Goal: Task Accomplishment & Management: Complete application form

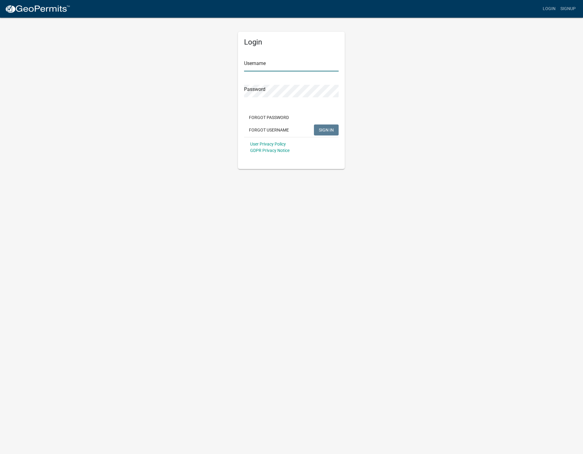
click at [291, 67] on input "Username" at bounding box center [291, 65] width 95 height 13
type input "[EMAIL_ADDRESS][DOMAIN_NAME]"
click at [331, 132] on span "SIGN IN" at bounding box center [326, 129] width 15 height 5
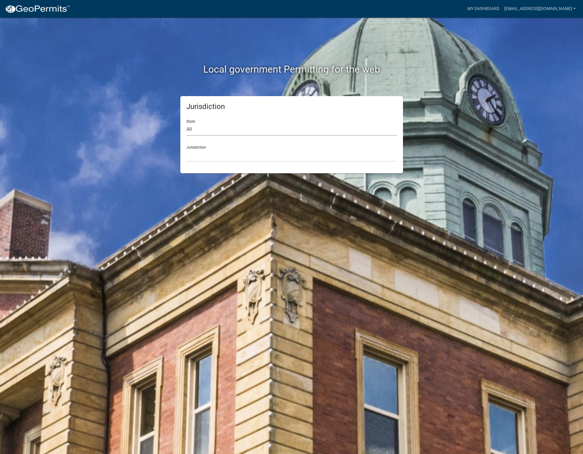
click at [239, 128] on select "All [US_STATE] [US_STATE] [US_STATE] [US_STATE] [US_STATE] [US_STATE] [US_STATE…" at bounding box center [291, 129] width 211 height 13
select select "[US_STATE]"
click at [186, 123] on select "All [US_STATE] [US_STATE] [US_STATE] [US_STATE] [US_STATE] [US_STATE] [US_STATE…" at bounding box center [291, 129] width 211 height 13
click at [209, 153] on select "[GEOGRAPHIC_DATA], [US_STATE][PERSON_NAME][GEOGRAPHIC_DATA], [US_STATE][PERSON_…" at bounding box center [291, 155] width 211 height 13
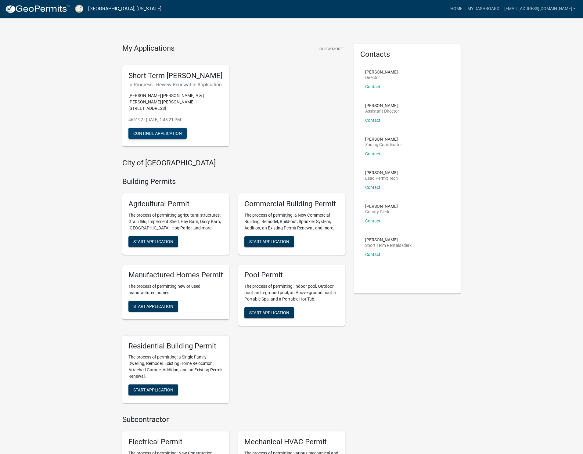
click at [162, 138] on button "Continue Application" at bounding box center [157, 133] width 58 height 11
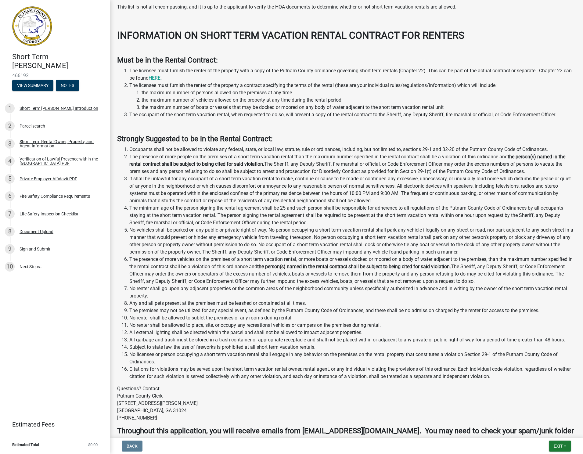
scroll to position [568, 0]
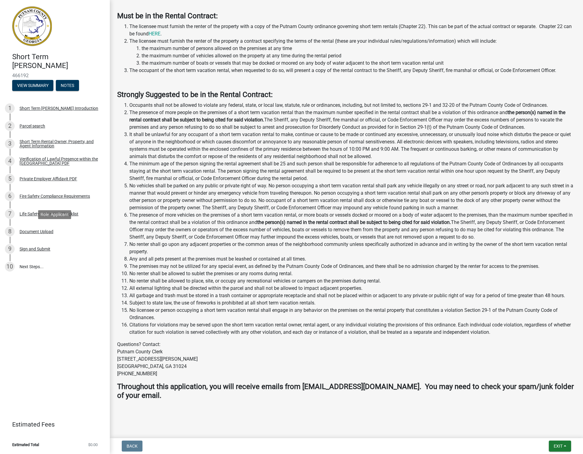
click at [42, 231] on div "Document Upload" at bounding box center [37, 232] width 34 height 4
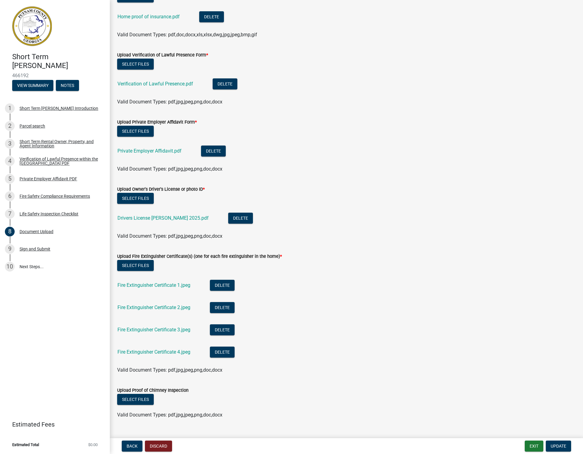
scroll to position [325, 0]
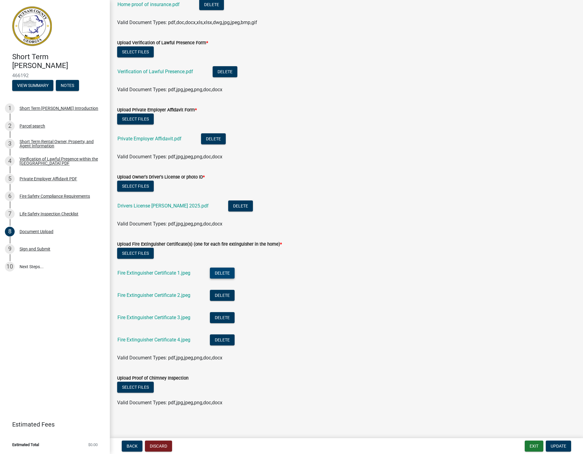
click at [226, 275] on button "Delete" at bounding box center [222, 273] width 25 height 11
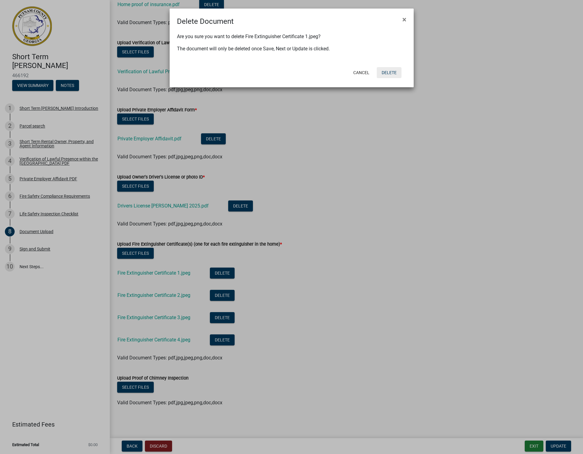
click at [388, 72] on button "Delete" at bounding box center [389, 72] width 25 height 11
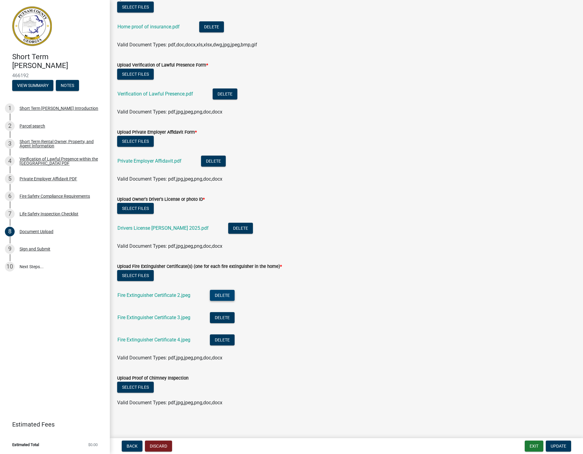
click at [225, 299] on button "Delete" at bounding box center [222, 295] width 25 height 11
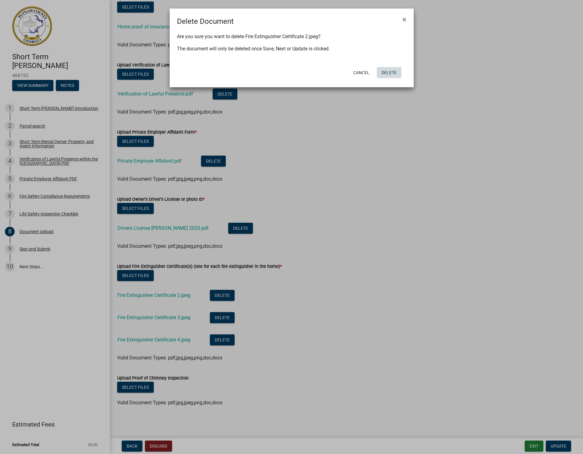
click at [383, 75] on button "Delete" at bounding box center [389, 72] width 25 height 11
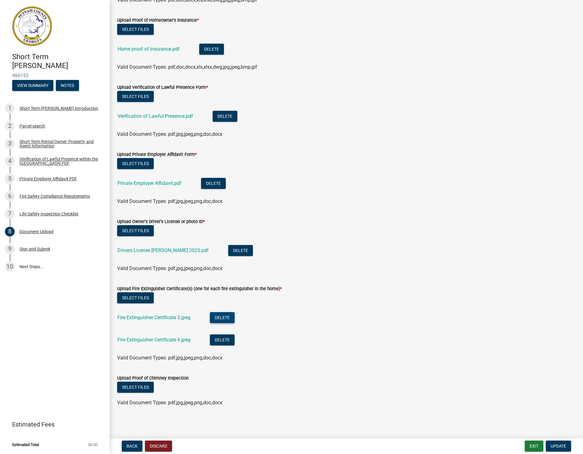
click at [226, 315] on button "Delete" at bounding box center [222, 317] width 25 height 11
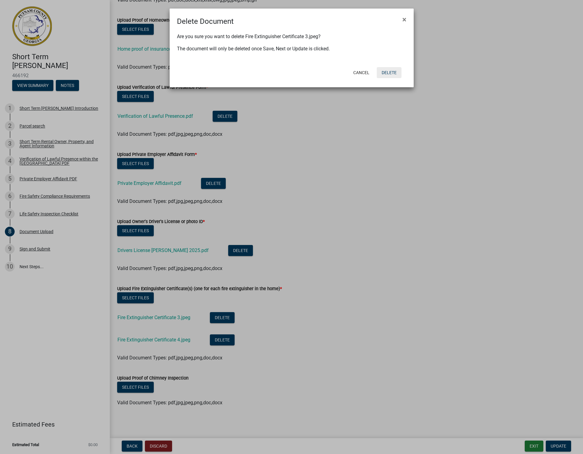
click at [392, 72] on button "Delete" at bounding box center [389, 72] width 25 height 11
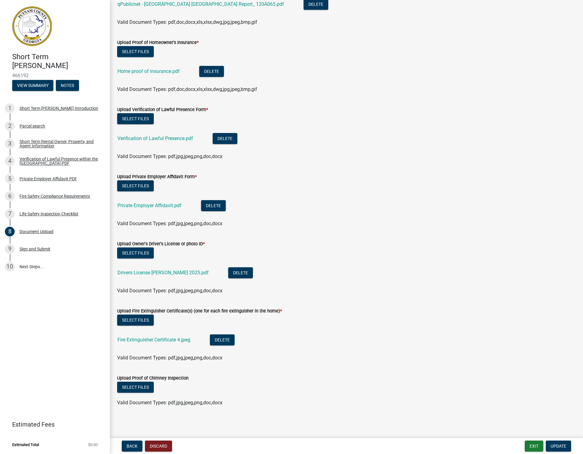
scroll to position [258, 0]
click at [222, 341] on button "Delete" at bounding box center [222, 339] width 25 height 11
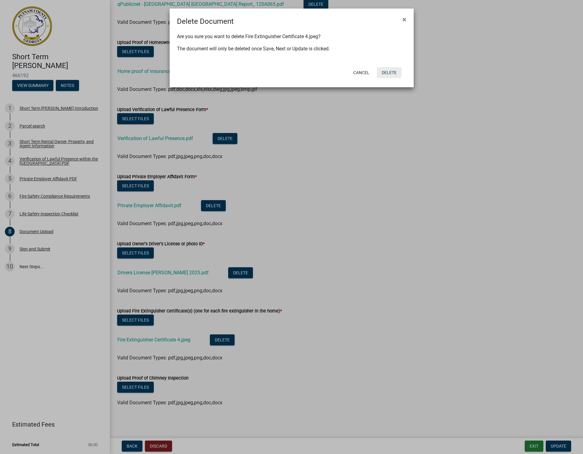
click at [388, 71] on button "Delete" at bounding box center [389, 72] width 25 height 11
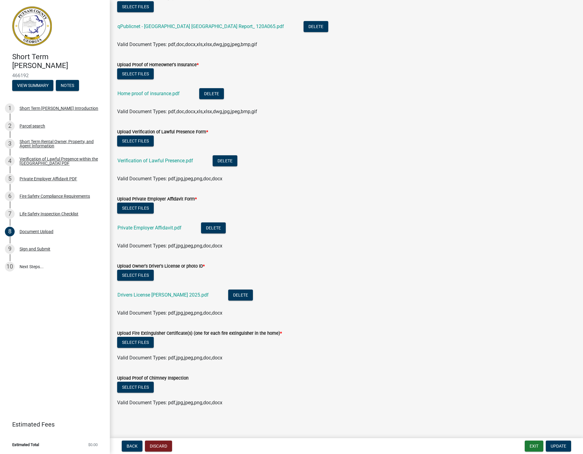
scroll to position [236, 0]
click at [139, 342] on button "Select files" at bounding box center [135, 342] width 37 height 11
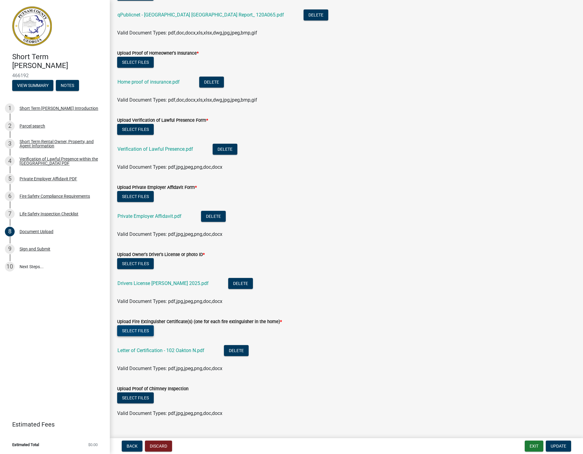
scroll to position [258, 0]
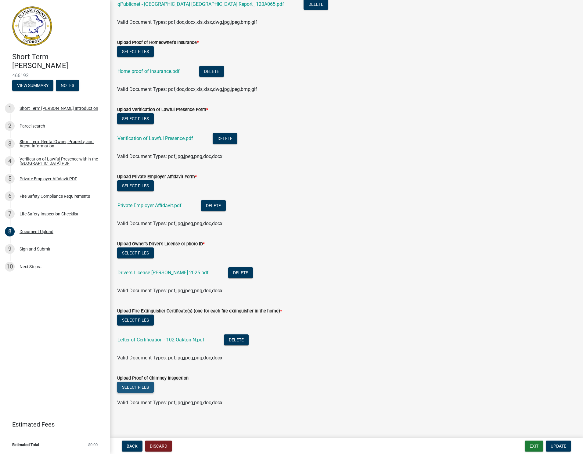
click at [146, 389] on button "Select files" at bounding box center [135, 387] width 37 height 11
click at [143, 387] on button "Select files" at bounding box center [135, 387] width 37 height 11
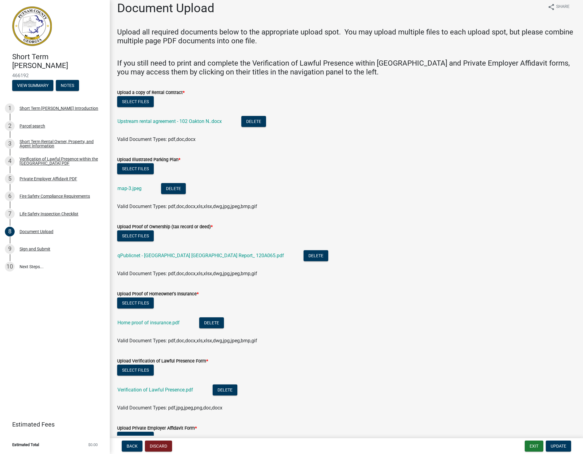
scroll to position [0, 0]
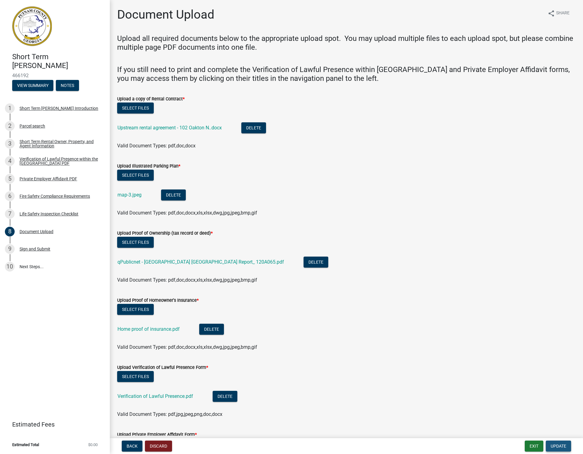
click at [559, 445] on span "Update" at bounding box center [559, 446] width 16 height 5
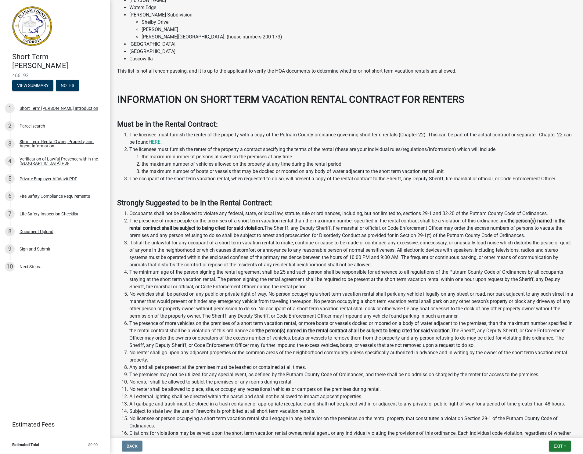
scroll to position [568, 0]
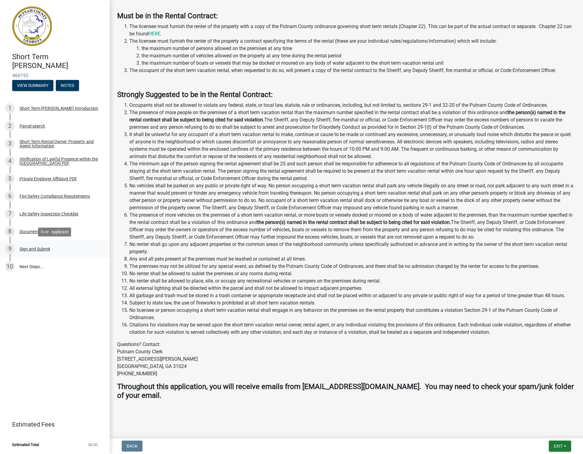
click at [35, 250] on div "Sign and Submit" at bounding box center [35, 249] width 31 height 4
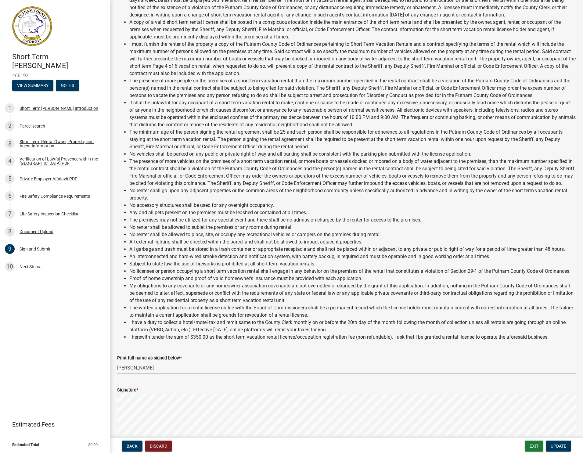
scroll to position [289, 0]
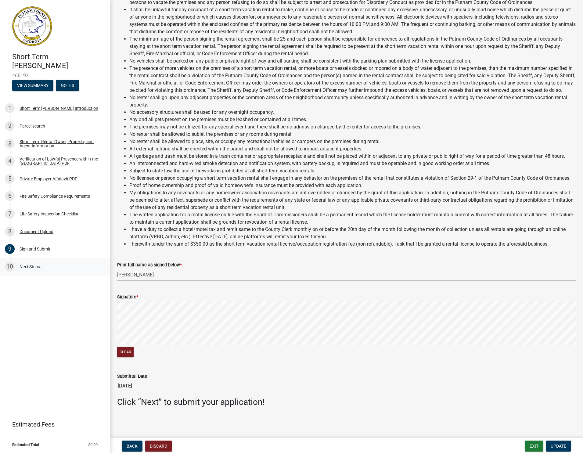
click at [34, 265] on link "10 Next Steps..." at bounding box center [55, 267] width 110 height 18
click at [29, 269] on link "10 Next Steps..." at bounding box center [55, 267] width 110 height 18
click at [557, 446] on span "Update" at bounding box center [559, 446] width 16 height 5
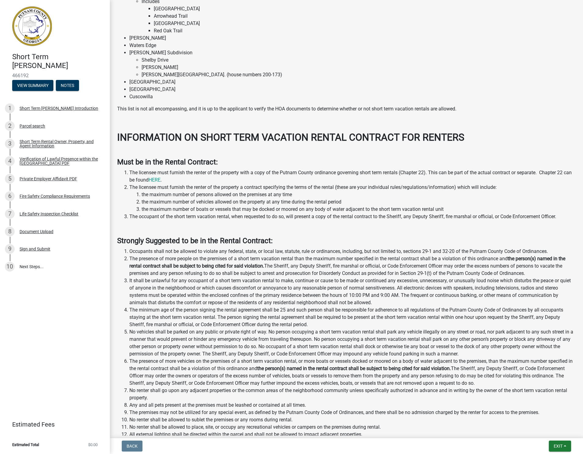
scroll to position [568, 0]
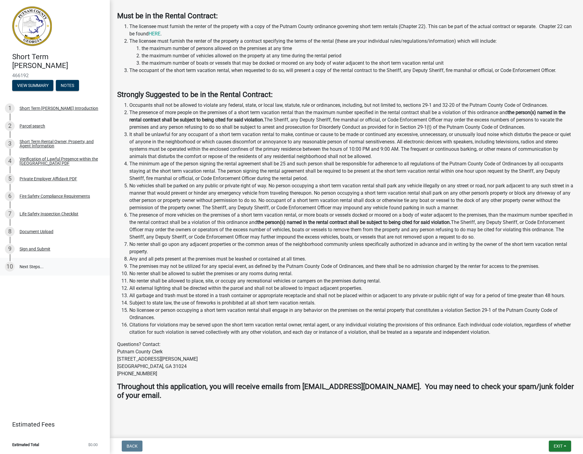
click at [31, 267] on link "10 Next Steps..." at bounding box center [55, 267] width 110 height 18
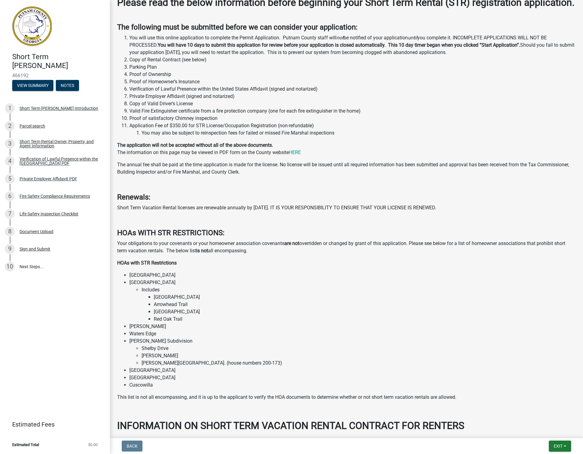
scroll to position [0, 0]
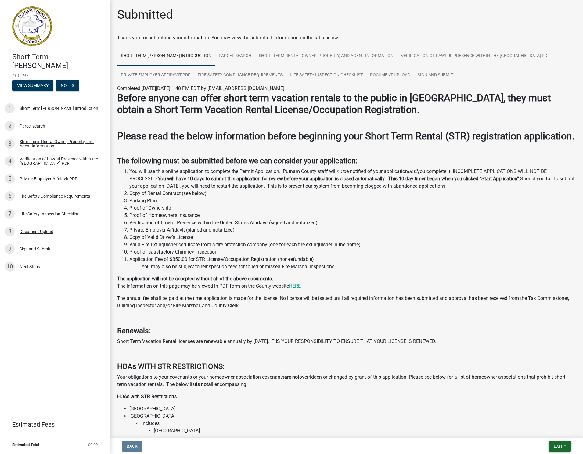
click at [560, 446] on span "Exit" at bounding box center [558, 446] width 9 height 5
click at [546, 416] on button "Save" at bounding box center [546, 415] width 49 height 15
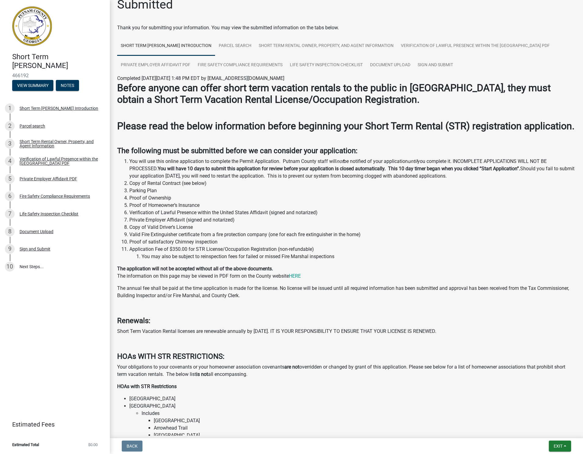
scroll to position [13, 0]
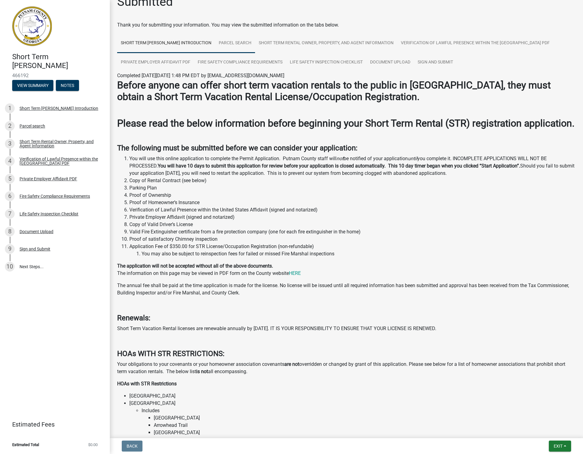
click at [255, 44] on link "Parcel search" at bounding box center [235, 44] width 40 height 20
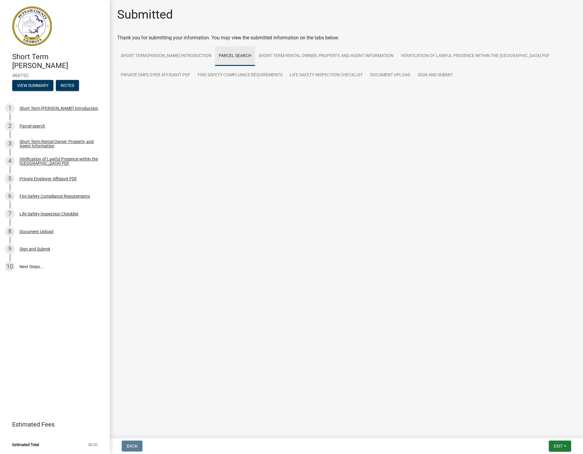
scroll to position [0, 0]
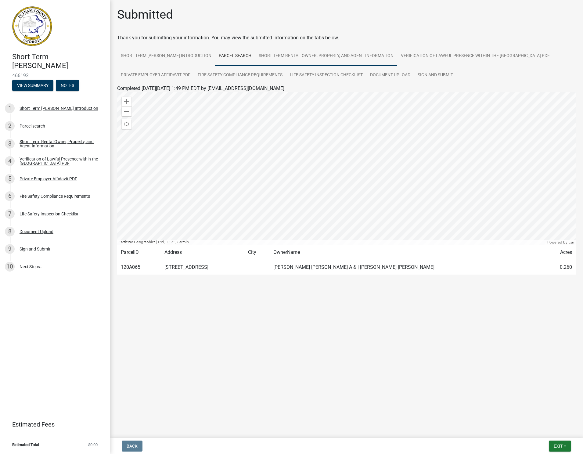
click at [303, 57] on link "Short Term Rental Owner, Property, and Agent Information" at bounding box center [326, 56] width 142 height 20
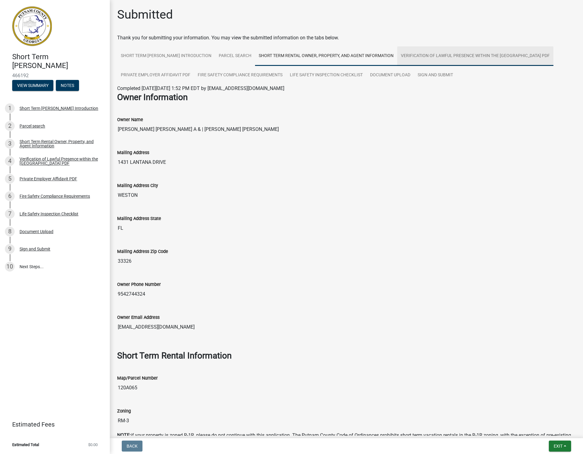
click at [425, 56] on link "Verification of Lawful Presence within the [GEOGRAPHIC_DATA] PDF" at bounding box center [475, 56] width 156 height 20
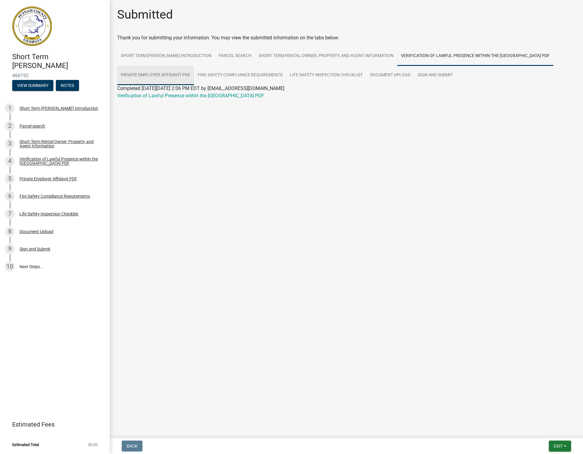
click at [166, 76] on link "Private Employer Affidavit PDF" at bounding box center [155, 76] width 77 height 20
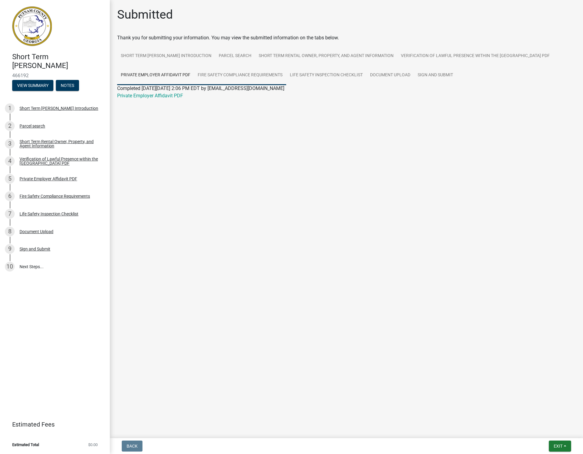
click at [211, 76] on link "Fire Safety Compliance Requirements" at bounding box center [240, 76] width 92 height 20
click at [316, 76] on link "Life Safety Inspection Checklist" at bounding box center [326, 76] width 80 height 20
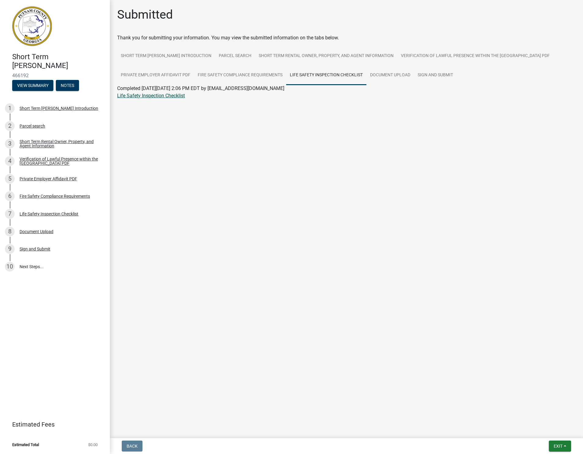
click at [179, 96] on link "Life Safety Inspection Checklist" at bounding box center [151, 96] width 68 height 6
click at [441, 76] on link "Sign and Submit" at bounding box center [435, 76] width 43 height 20
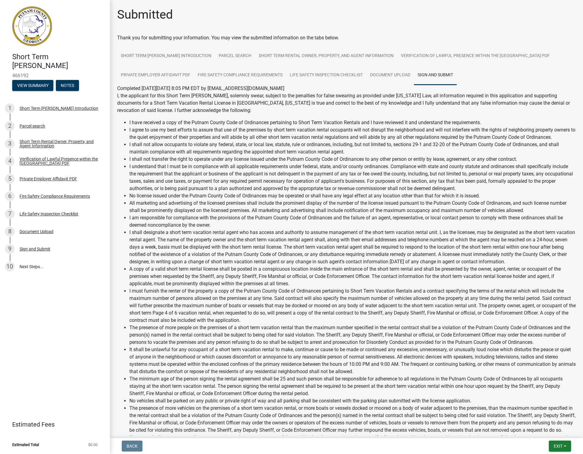
scroll to position [320, 0]
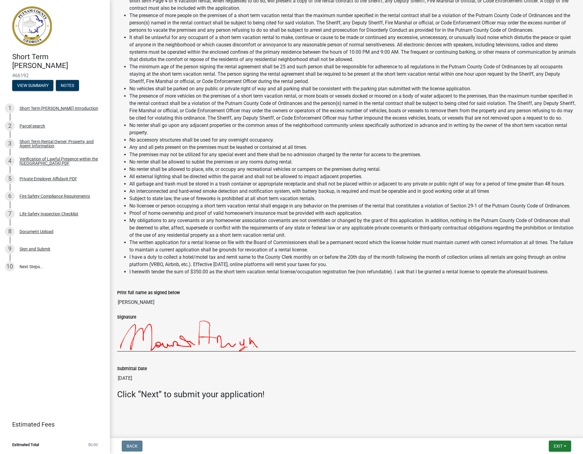
drag, startPoint x: 215, startPoint y: 403, endPoint x: 241, endPoint y: 404, distance: 25.7
click at [215, 403] on div "Click “Next” to submit your application!" at bounding box center [347, 396] width 468 height 15
click at [558, 444] on span "Exit" at bounding box center [558, 446] width 9 height 5
click at [536, 415] on button "Save" at bounding box center [546, 415] width 49 height 15
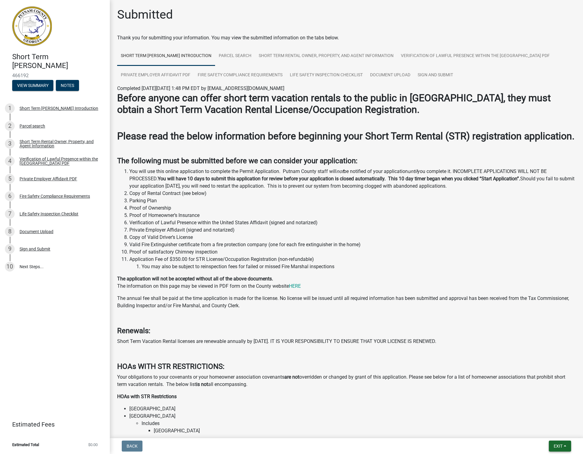
click at [559, 445] on span "Exit" at bounding box center [558, 446] width 9 height 5
click at [199, 208] on li "Proof of Ownership" at bounding box center [352, 207] width 446 height 7
click at [42, 86] on button "View Summary" at bounding box center [32, 85] width 41 height 11
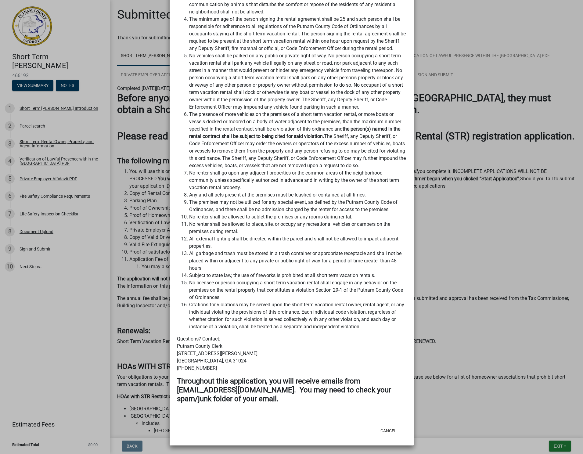
scroll to position [992, 0]
click at [454, 232] on ngb-modal-window "Summary × Printer Friendly Short Term [PERSON_NAME] Introduction Parcel search …" at bounding box center [291, 227] width 583 height 454
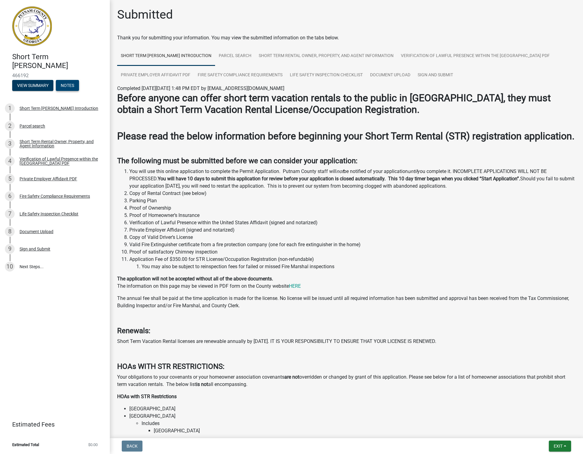
click at [67, 83] on button "Notes" at bounding box center [67, 85] width 23 height 11
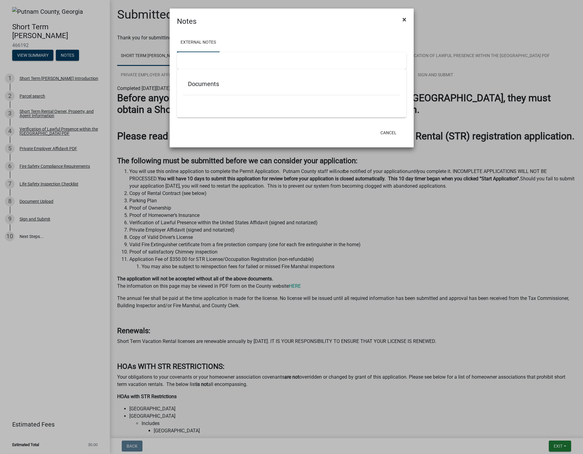
click at [403, 18] on span "×" at bounding box center [405, 19] width 4 height 9
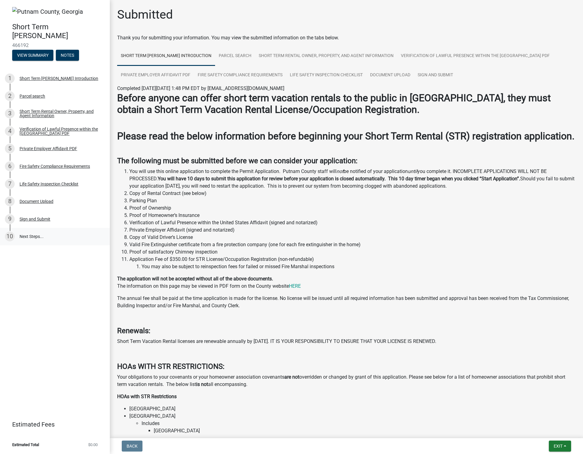
click at [27, 237] on link "10 Next Steps..." at bounding box center [55, 237] width 110 height 18
click at [15, 238] on link "10 Next Steps..." at bounding box center [55, 237] width 110 height 18
click at [5, 237] on div "10" at bounding box center [10, 237] width 10 height 10
click at [12, 237] on div "10" at bounding box center [10, 237] width 10 height 10
click at [565, 446] on button "Exit" at bounding box center [560, 446] width 22 height 11
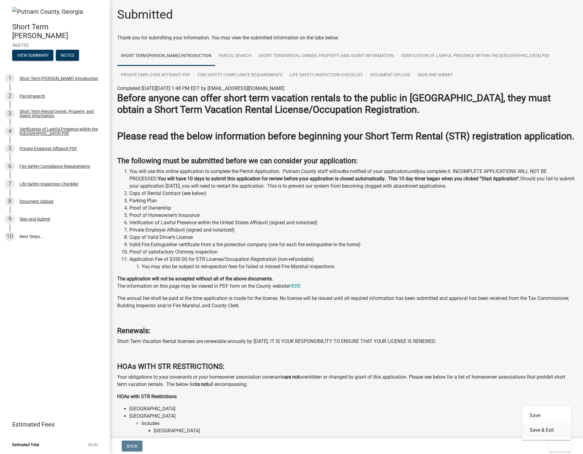
click at [546, 431] on button "Save & Exit" at bounding box center [546, 430] width 49 height 15
